Goal: Information Seeking & Learning: Learn about a topic

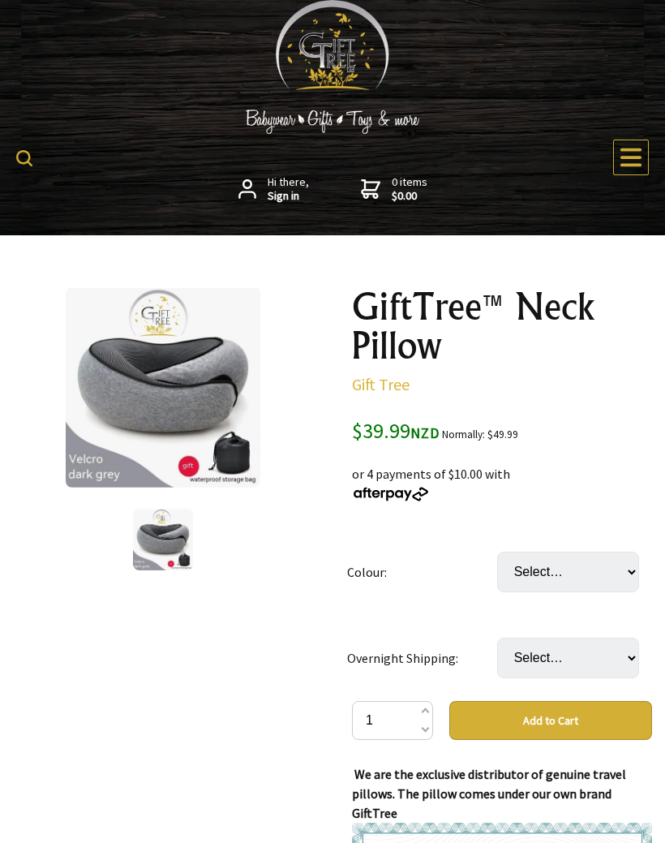
select select "Pink (Buckle style)"
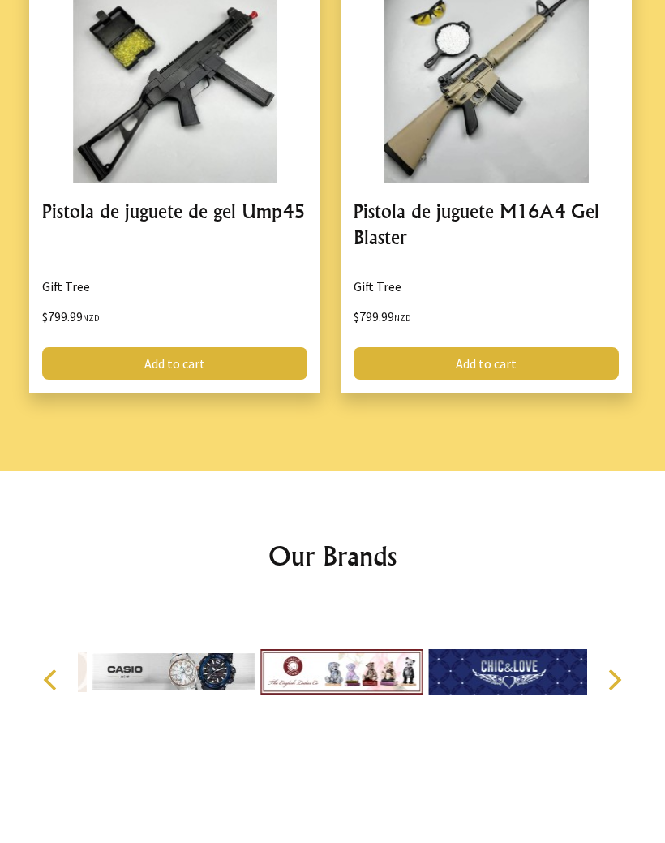
scroll to position [3177, 0]
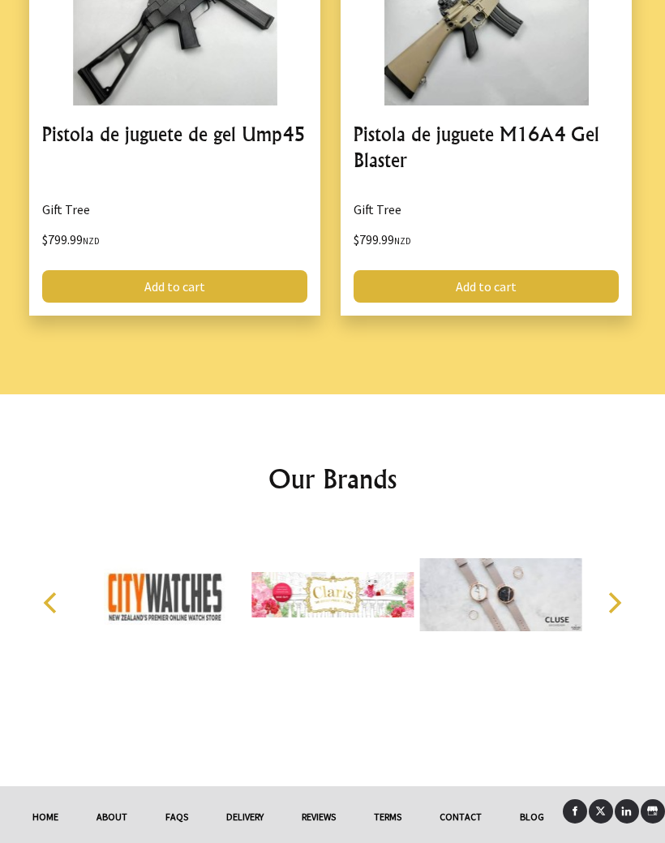
click at [465, 799] on link "Contact" at bounding box center [460, 817] width 80 height 36
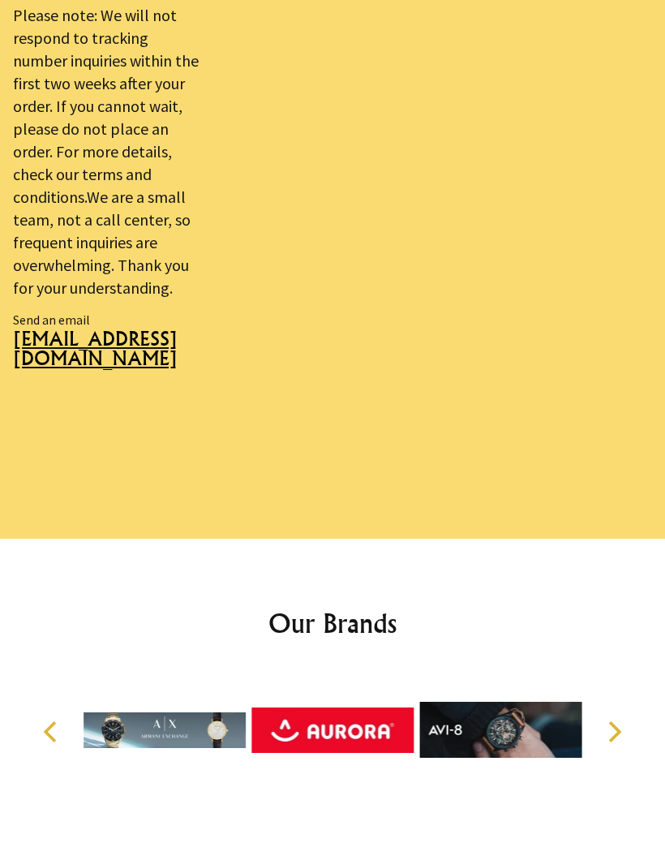
scroll to position [1628, 0]
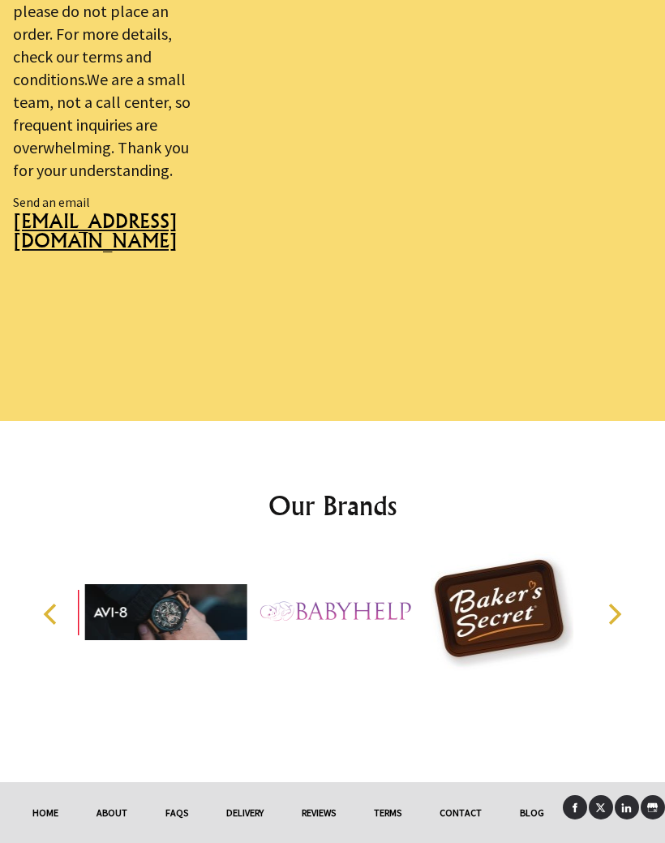
click at [99, 795] on link "About" at bounding box center [111, 813] width 69 height 36
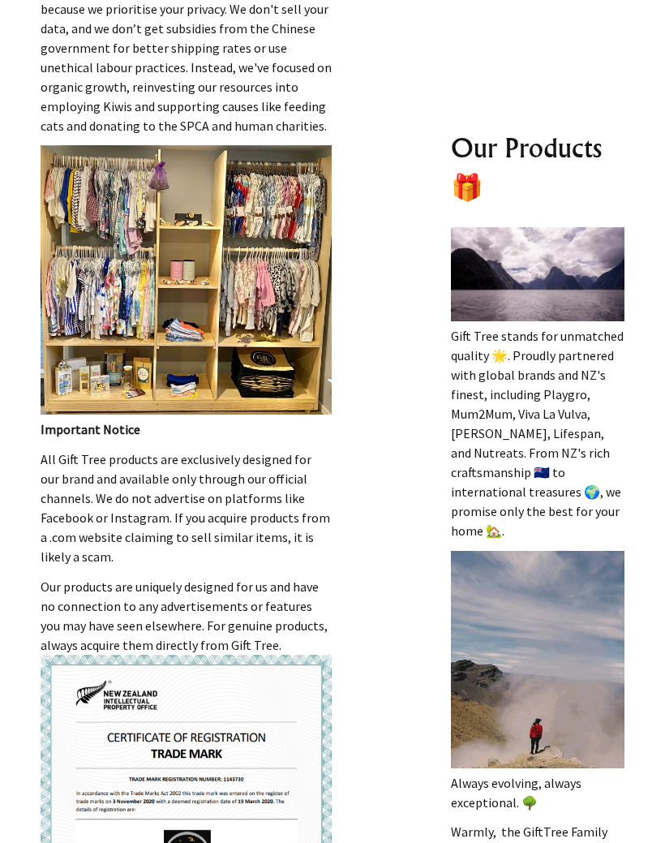
scroll to position [525, 0]
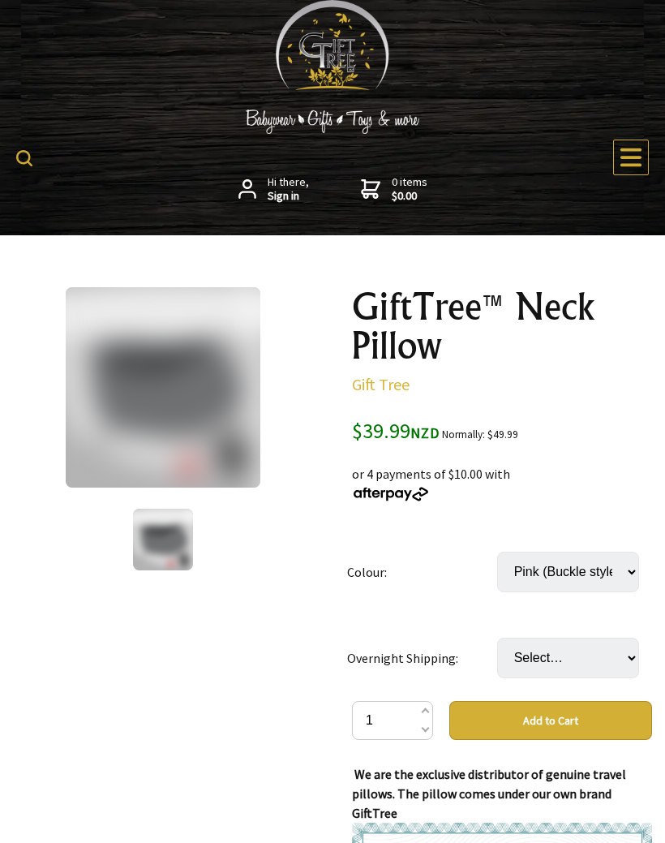
select select "Pink (Buckle style)"
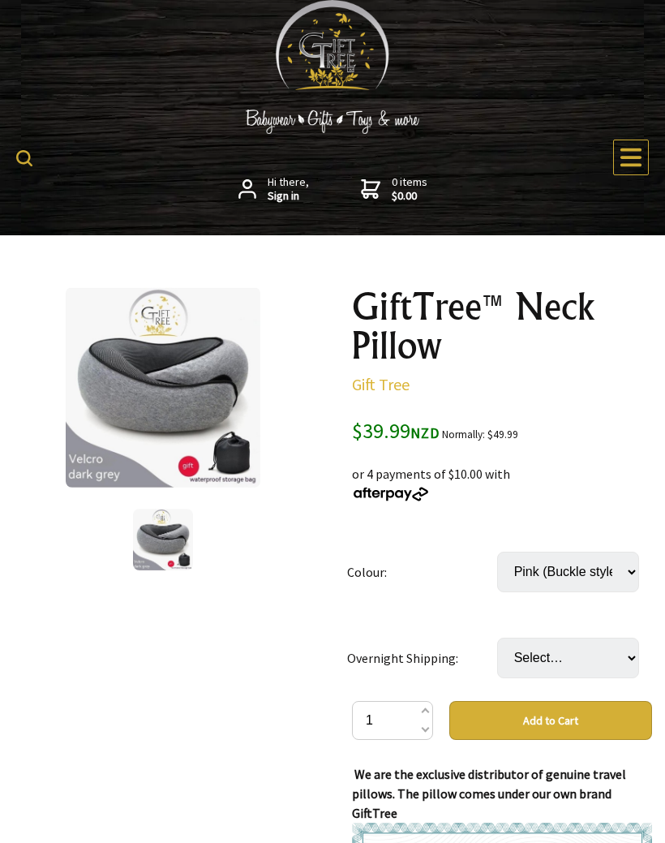
click at [149, 412] on img at bounding box center [163, 387] width 195 height 200
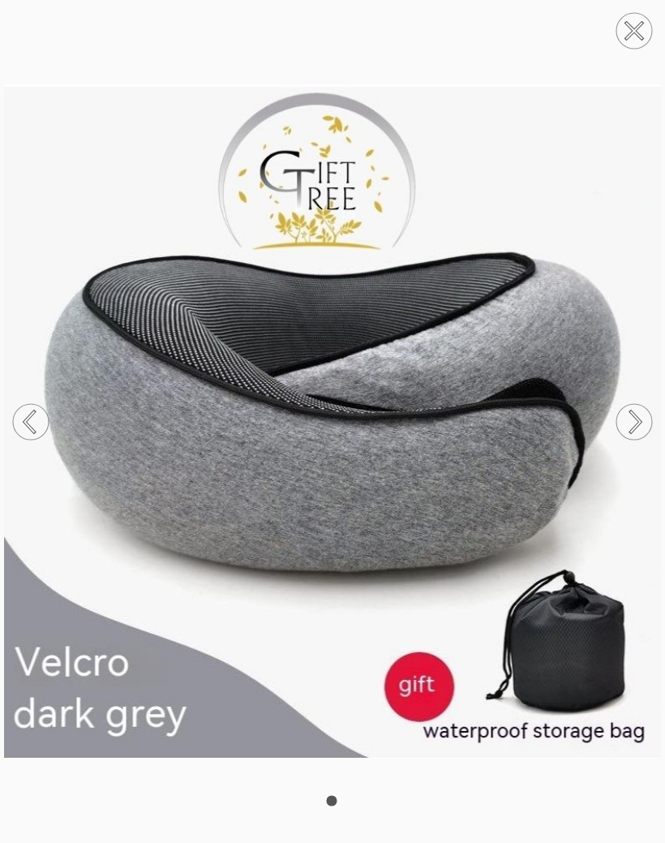
click at [25, 416] on circle at bounding box center [31, 422] width 36 height 36
click at [645, 418] on circle at bounding box center [634, 422] width 36 height 36
click at [654, 405] on icon at bounding box center [634, 422] width 62 height 86
click at [632, 30] on icon at bounding box center [634, 31] width 15 height 15
